Goal: Navigation & Orientation: Find specific page/section

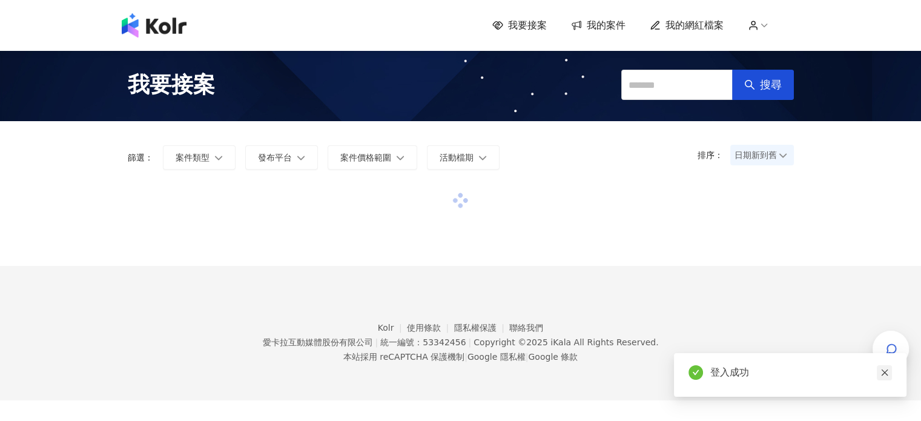
click at [890, 375] on link at bounding box center [884, 372] width 15 height 15
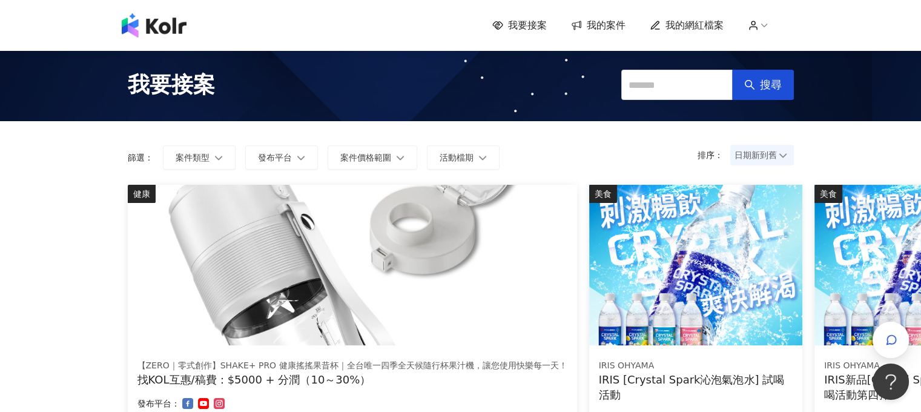
click at [346, 225] on img at bounding box center [352, 265] width 449 height 160
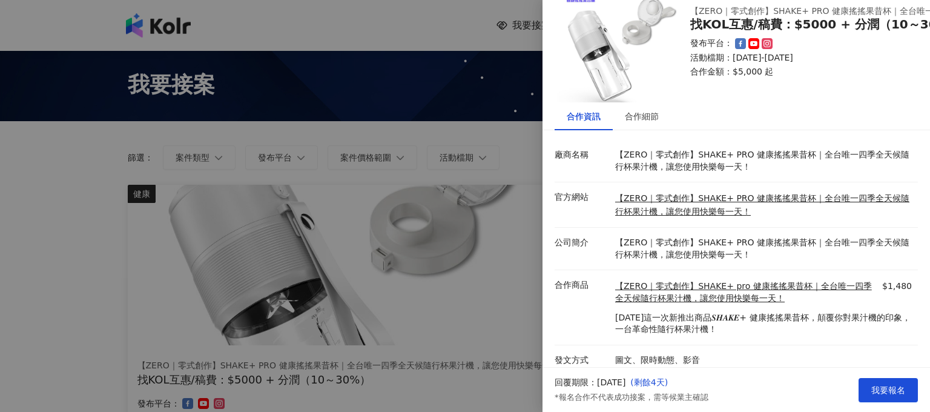
scroll to position [49, 0]
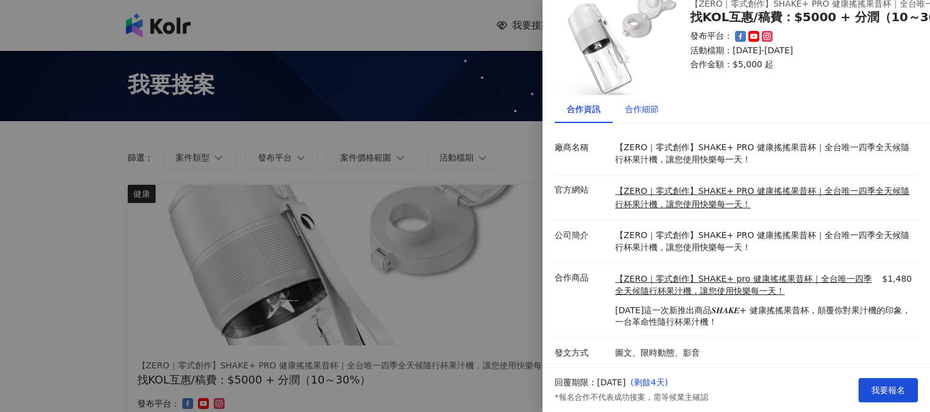
click at [635, 103] on div "合作細節" at bounding box center [642, 108] width 34 height 13
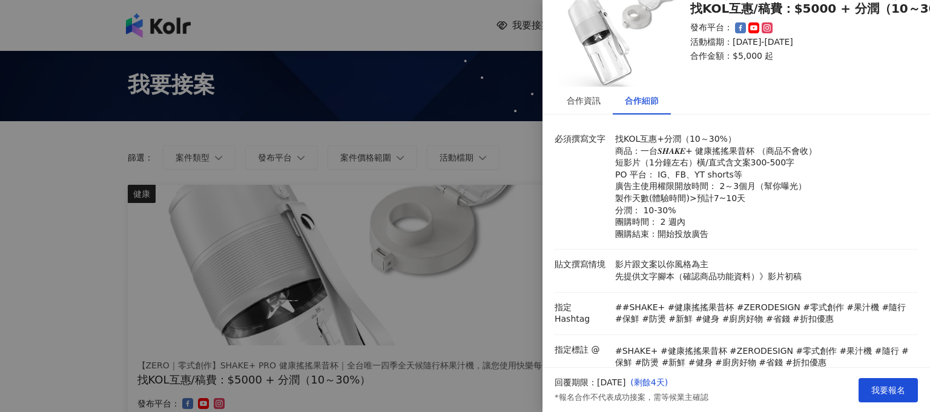
click at [428, 147] on div at bounding box center [465, 206] width 930 height 412
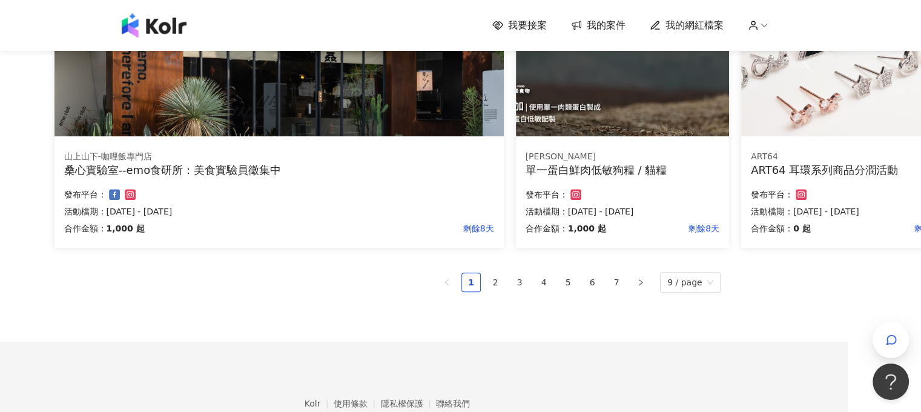
scroll to position [787, 96]
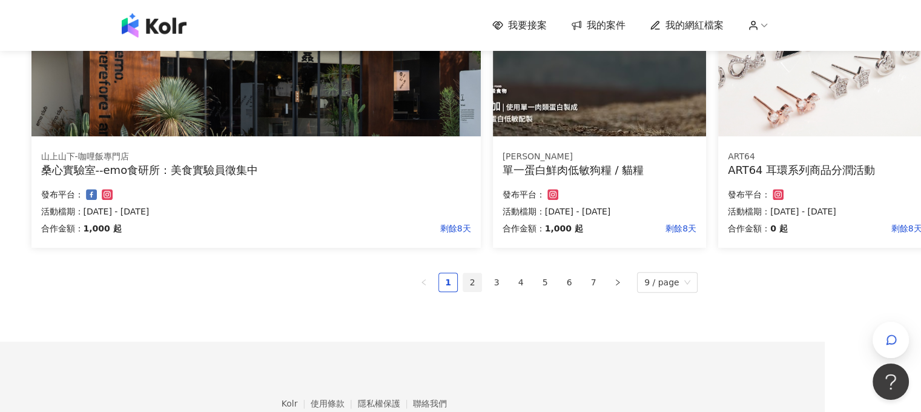
click at [481, 281] on link "2" at bounding box center [472, 282] width 18 height 18
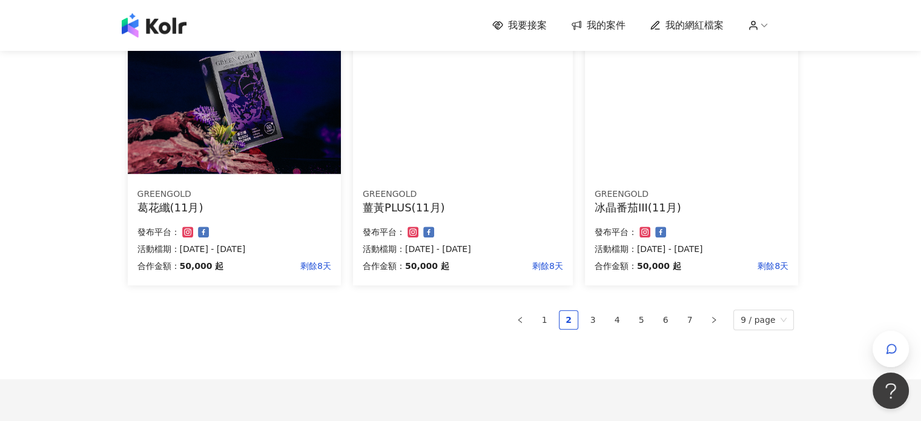
scroll to position [842, 0]
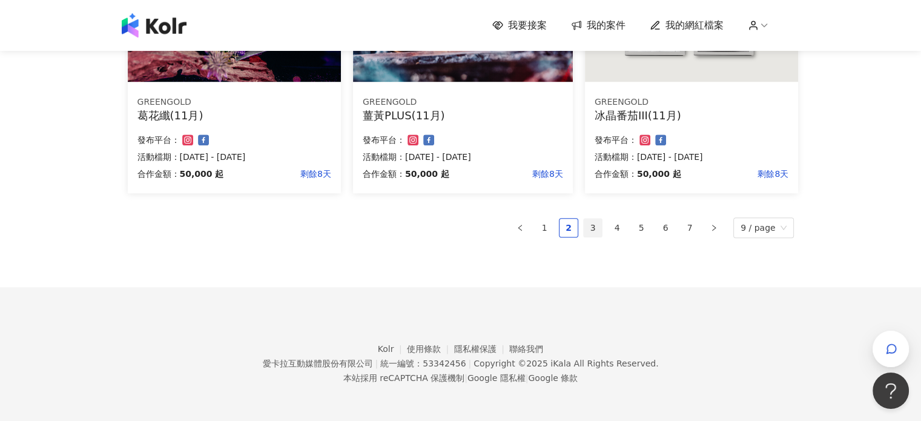
click at [598, 225] on link "3" at bounding box center [593, 228] width 18 height 18
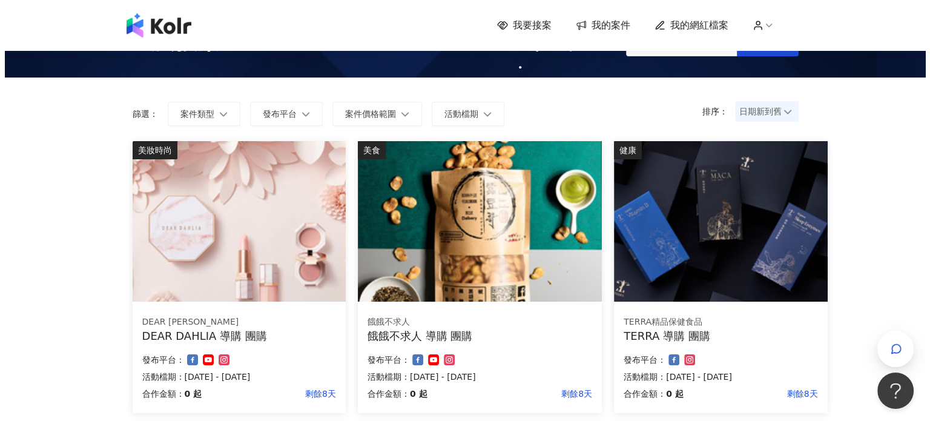
scroll to position [0, 0]
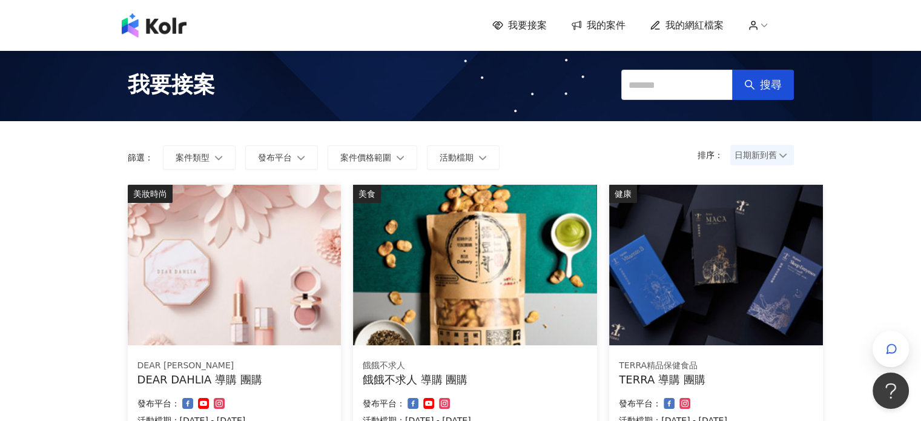
click at [240, 237] on img at bounding box center [234, 265] width 213 height 160
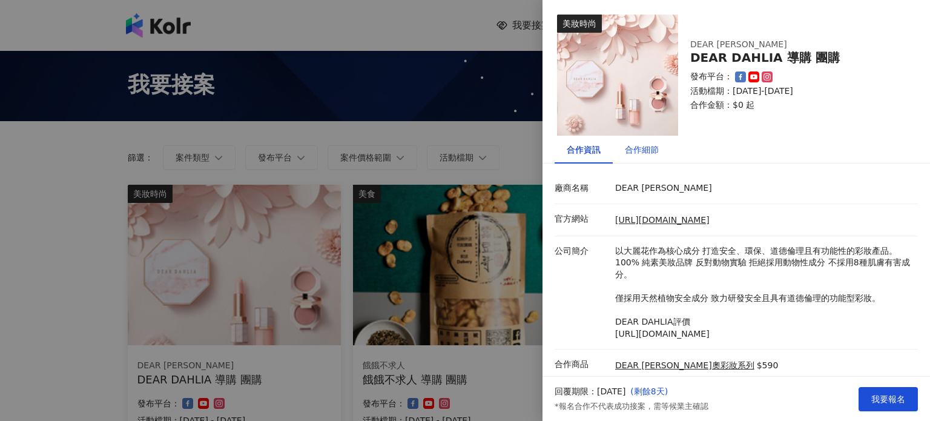
click at [627, 152] on div "合作細節" at bounding box center [642, 149] width 34 height 13
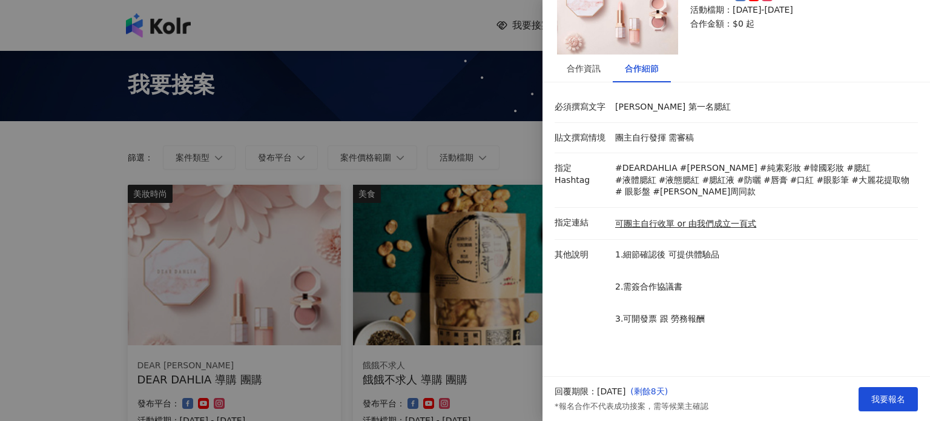
scroll to position [99, 0]
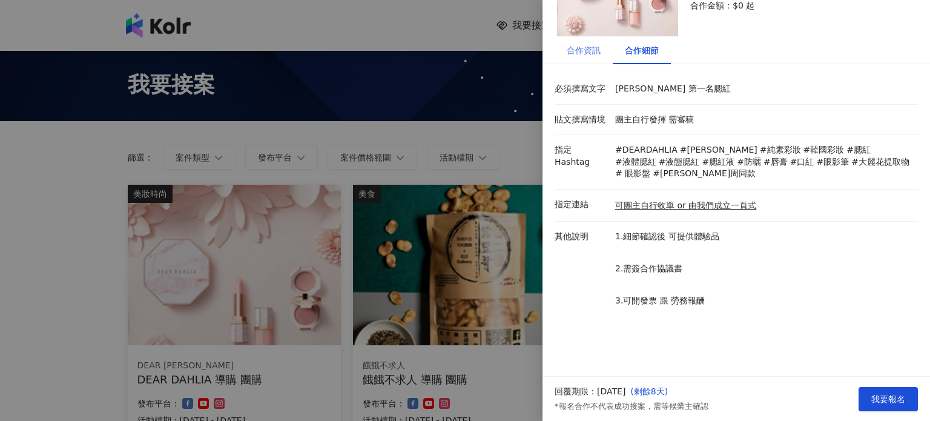
click at [589, 61] on div "合作資訊" at bounding box center [584, 50] width 58 height 28
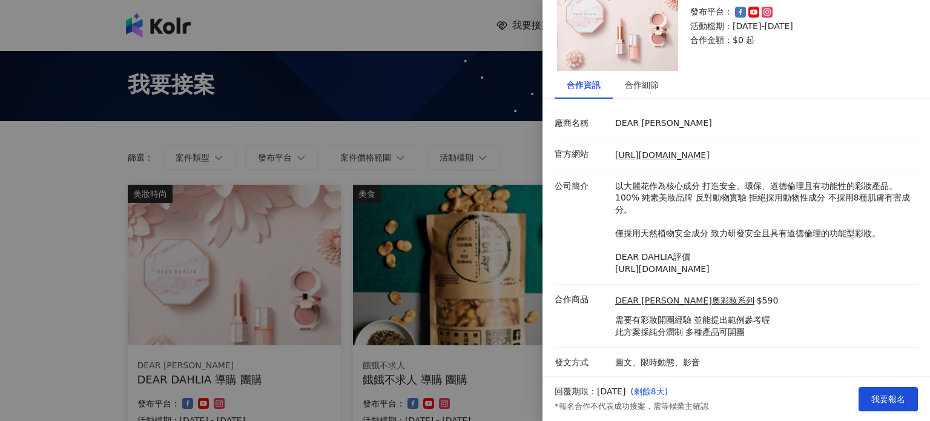
click at [512, 327] on div at bounding box center [465, 210] width 930 height 421
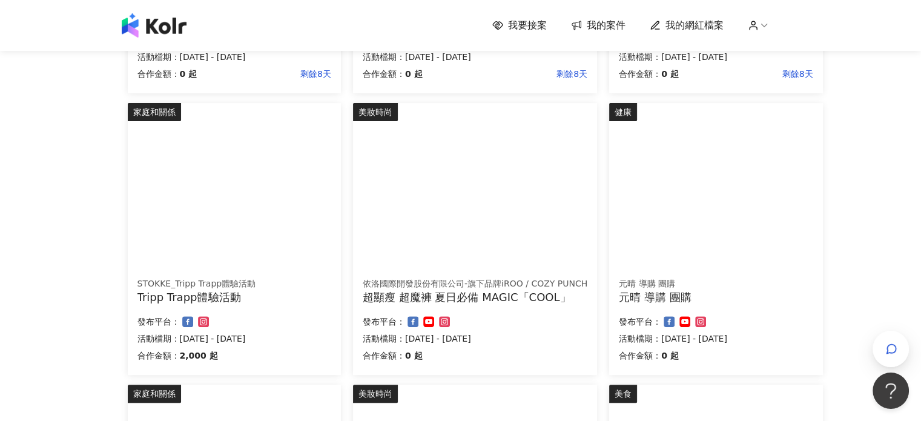
scroll to position [727, 0]
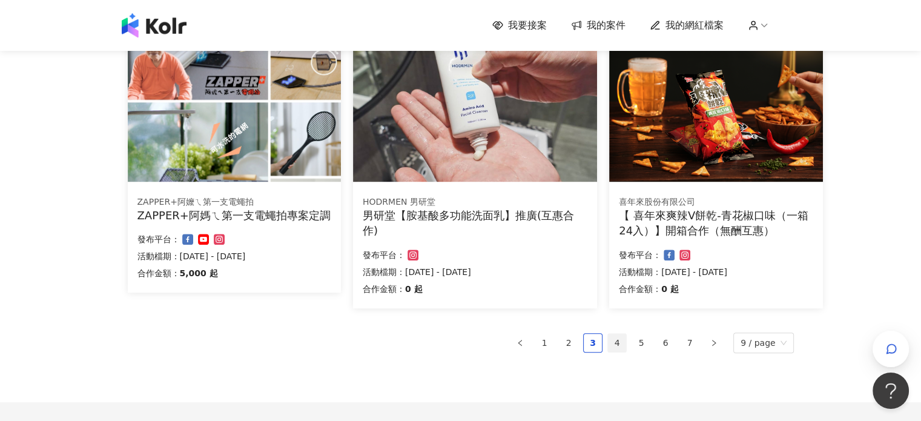
click at [626, 344] on link "4" at bounding box center [617, 343] width 18 height 18
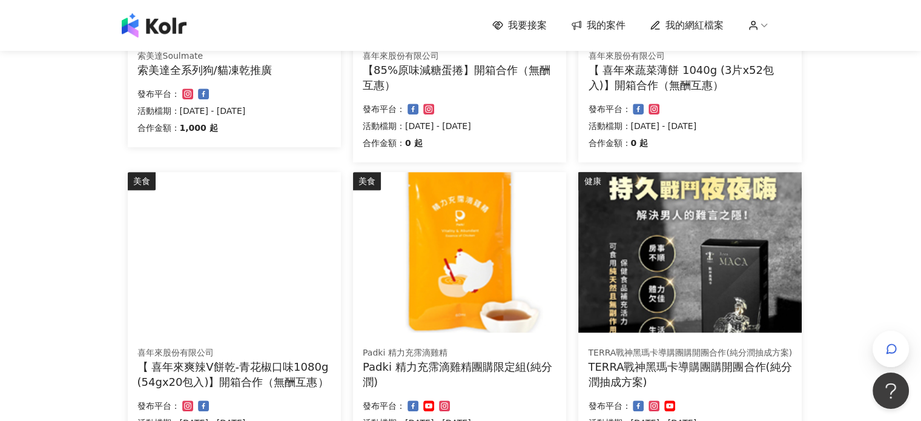
scroll to position [848, 0]
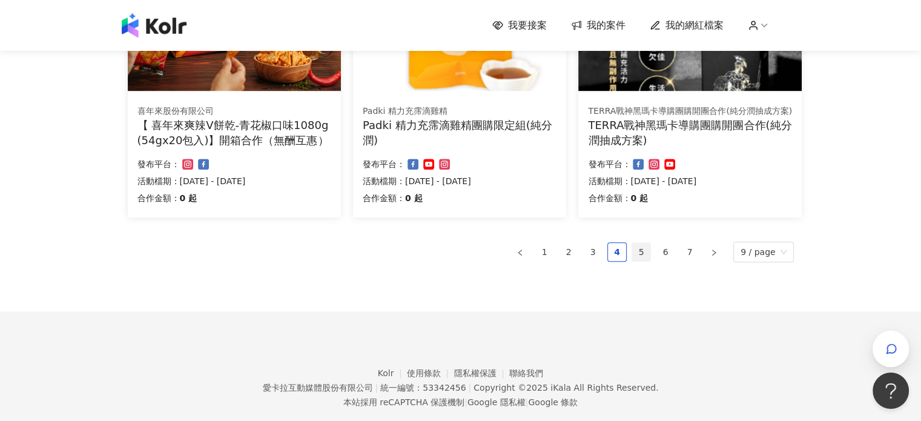
click at [647, 253] on link "5" at bounding box center [641, 252] width 18 height 18
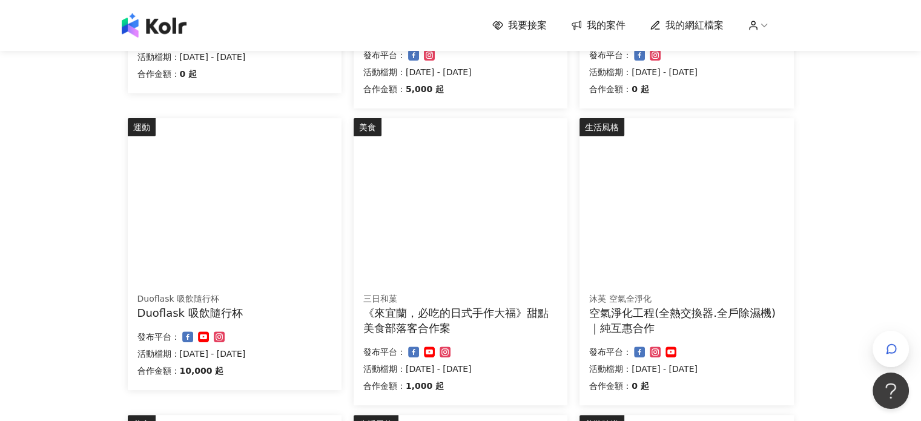
scroll to position [0, 0]
